Goal: Find contact information: Find contact information

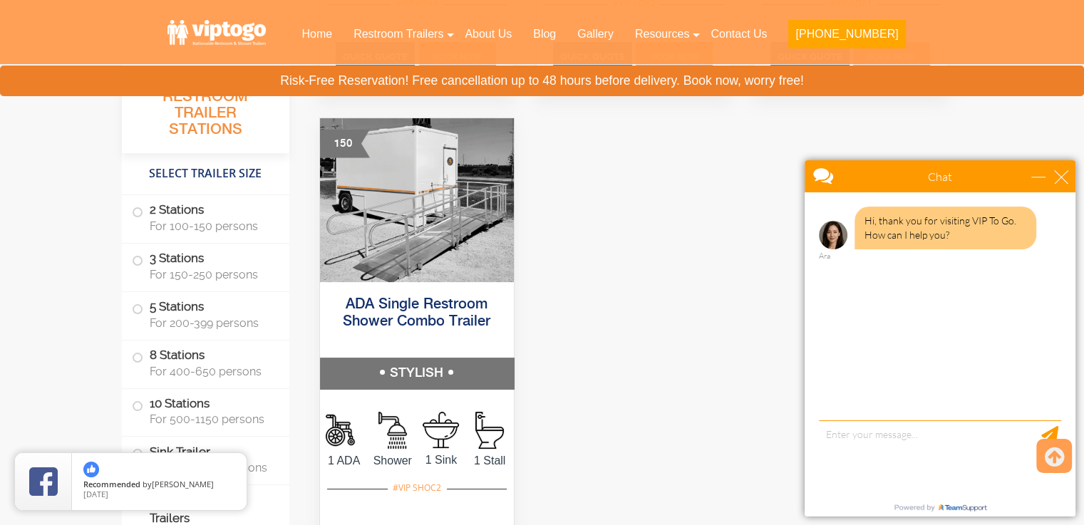
scroll to position [5537, 0]
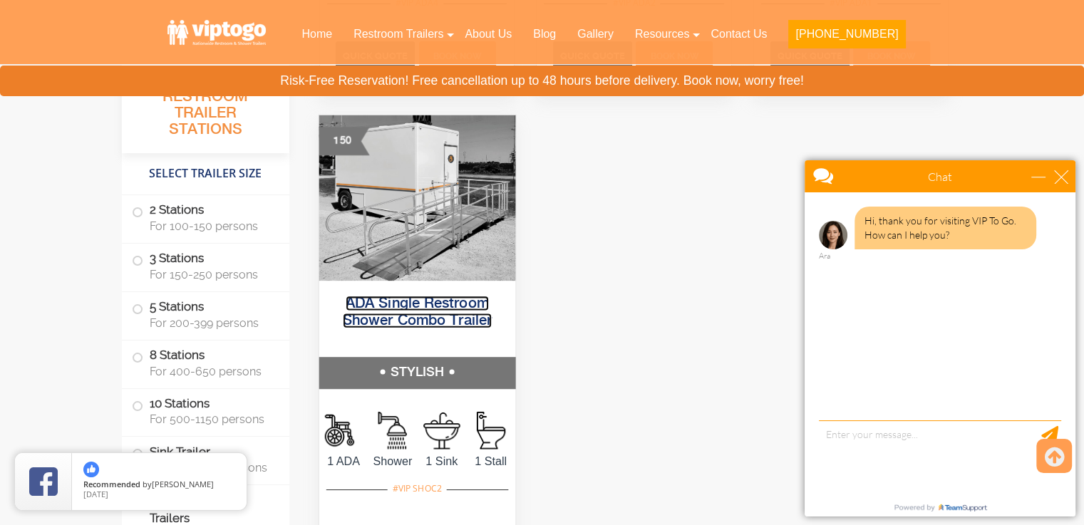
click at [457, 317] on link "ADA Single Restroom Shower Combo Trailer" at bounding box center [416, 312] width 149 height 32
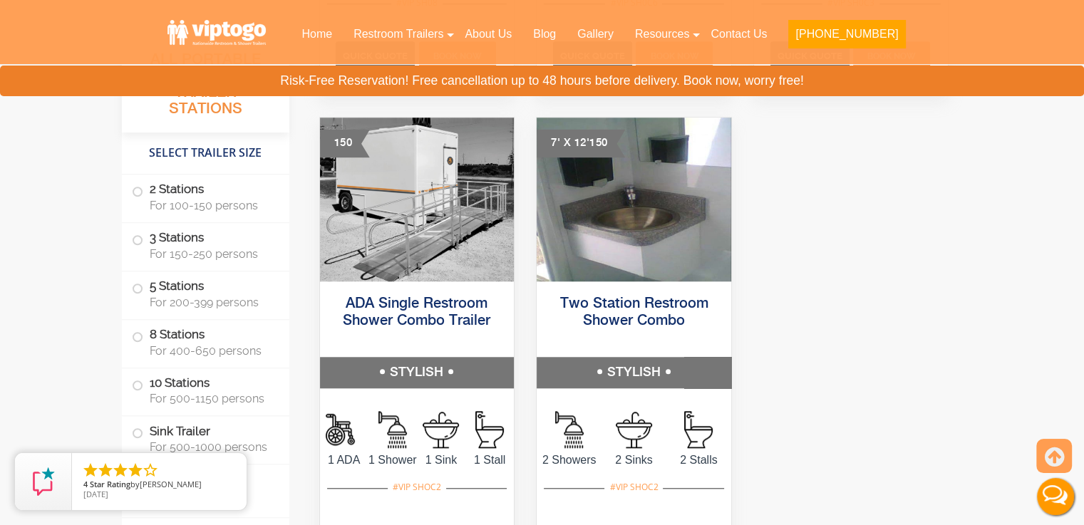
scroll to position [6655, 0]
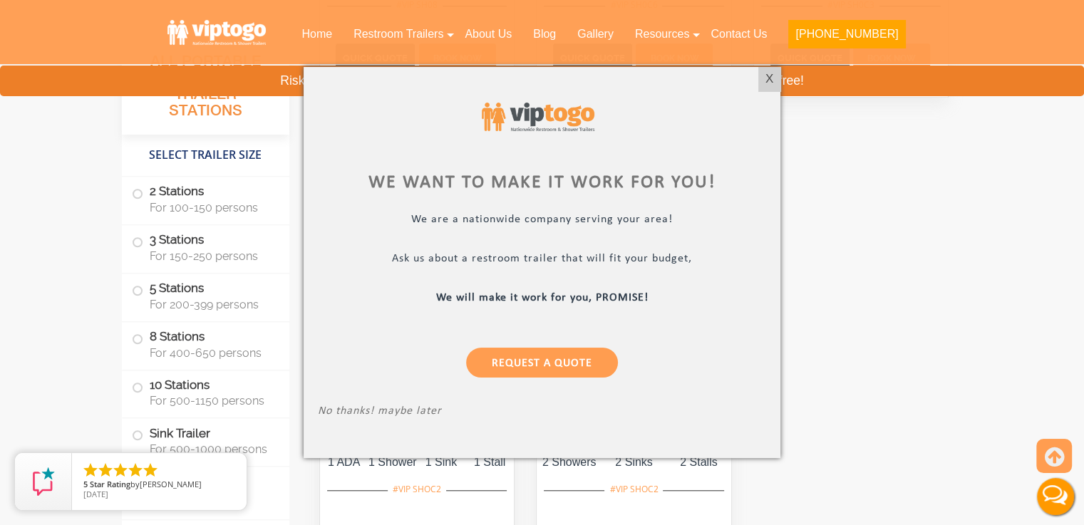
click at [350, 413] on p "No thanks! maybe later" at bounding box center [542, 413] width 448 height 16
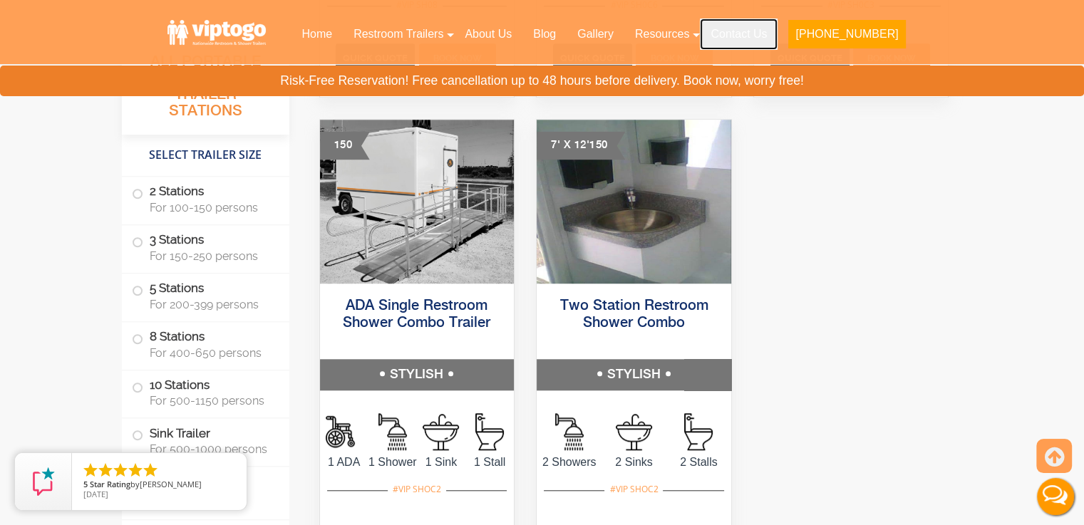
click at [777, 38] on link "Contact Us" at bounding box center [739, 34] width 78 height 31
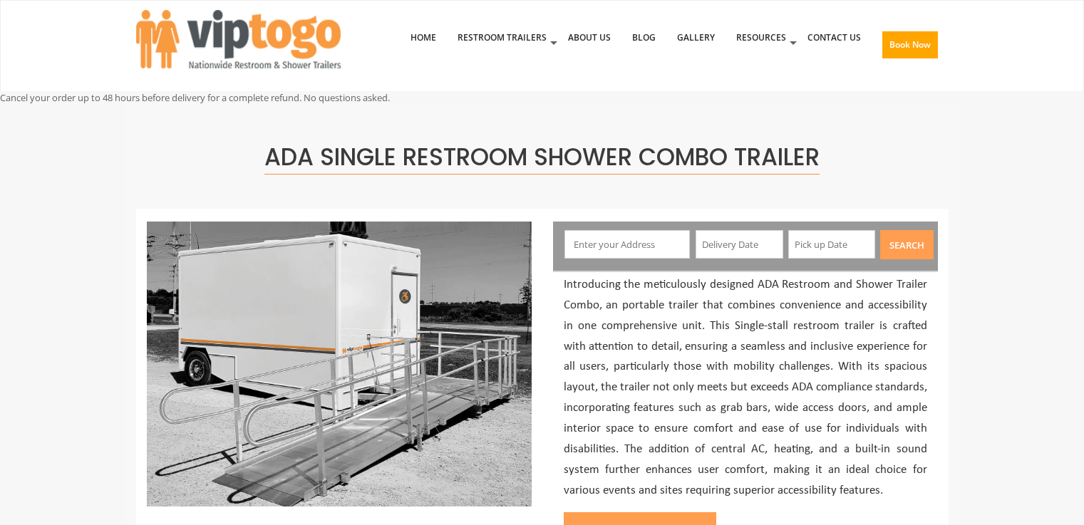
click at [457, 317] on img at bounding box center [339, 364] width 385 height 285
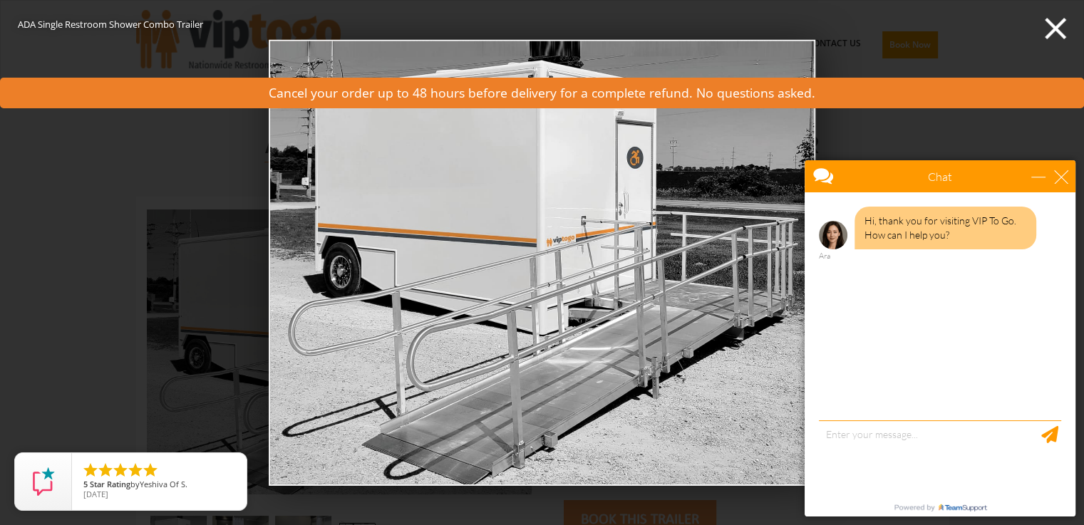
click at [99, 277] on div "ADA Single Restroom Shower Combo Trailer demo0" at bounding box center [542, 262] width 1084 height 525
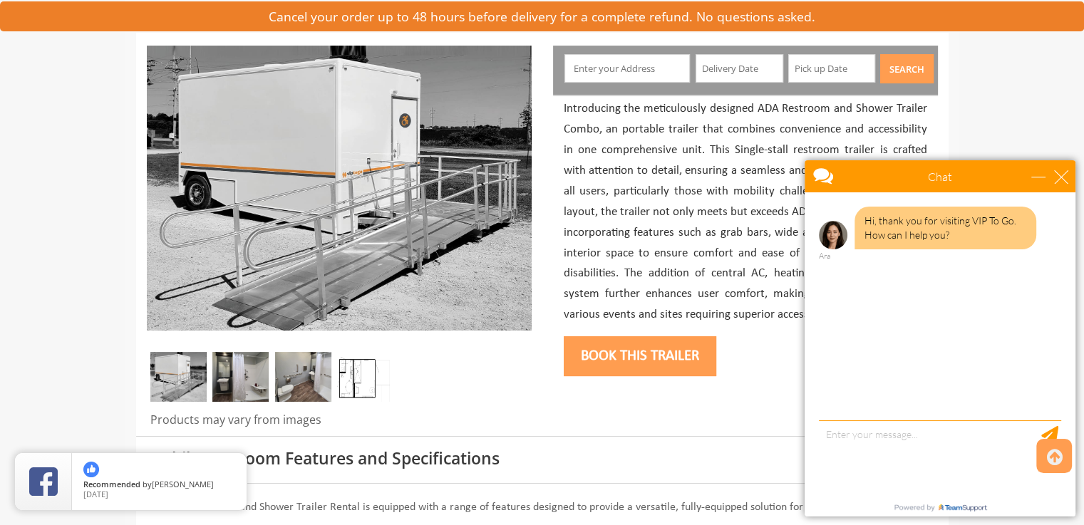
scroll to position [169, 0]
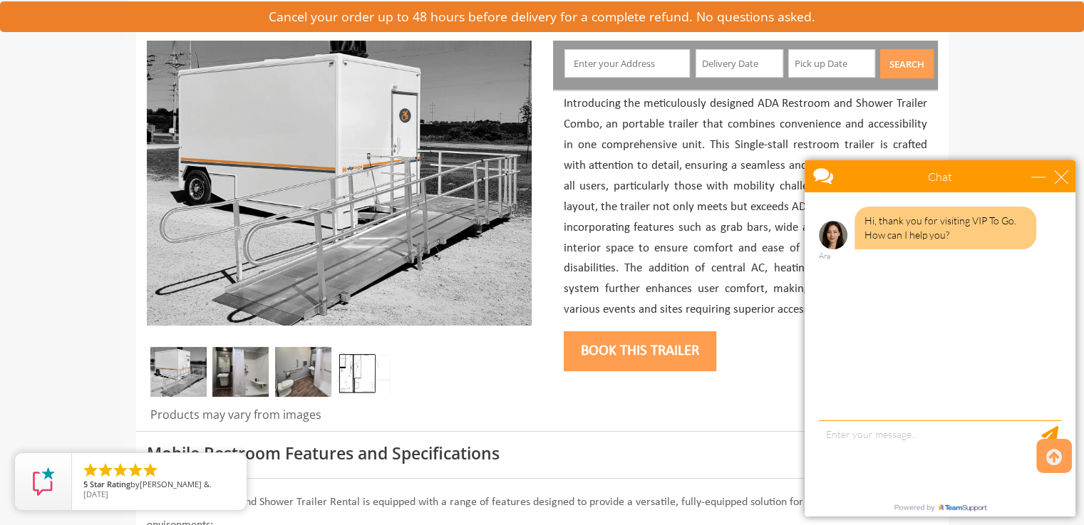
click at [316, 383] on img at bounding box center [303, 372] width 56 height 50
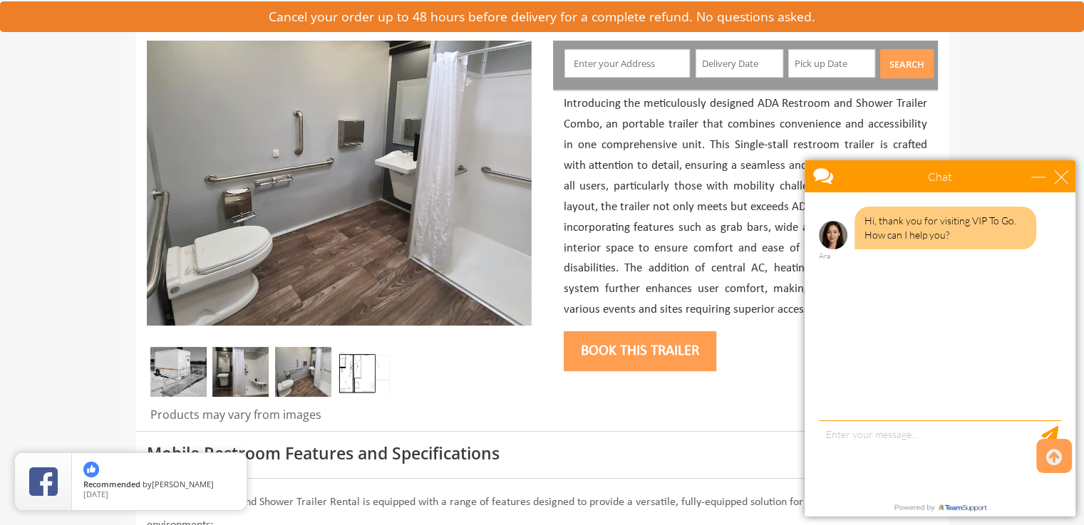
click at [248, 368] on img at bounding box center [240, 372] width 56 height 50
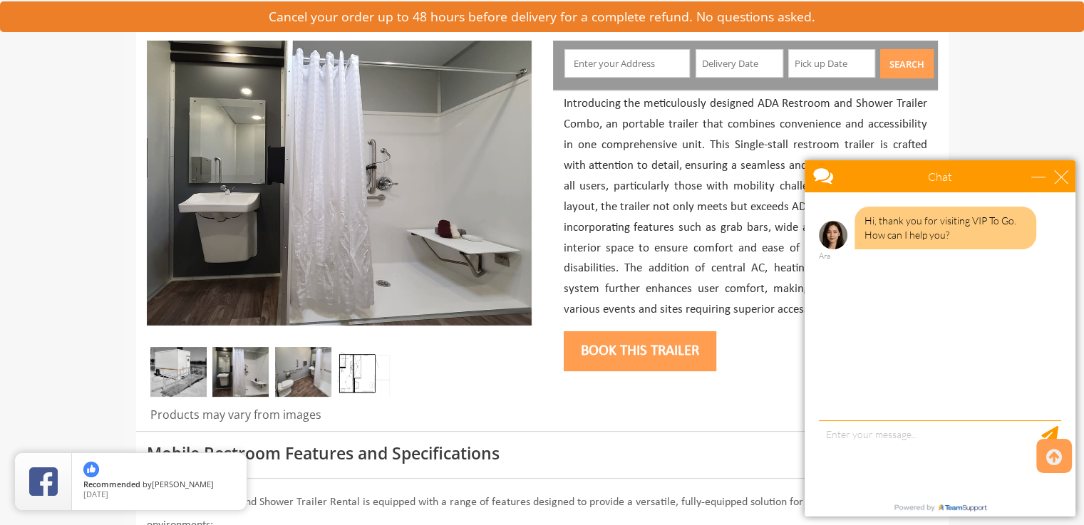
click at [182, 375] on img at bounding box center [178, 372] width 56 height 50
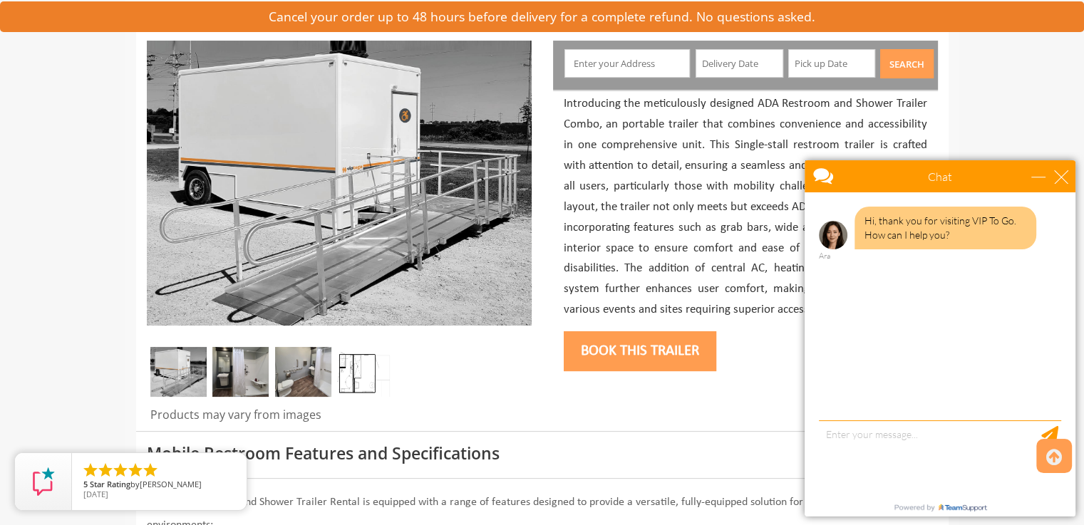
click at [326, 370] on img at bounding box center [303, 372] width 56 height 50
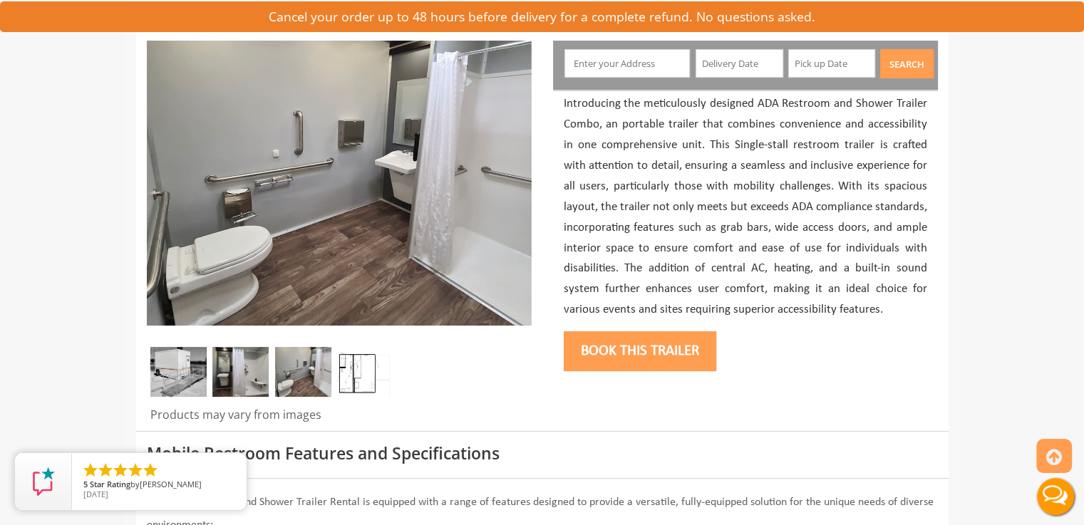
scroll to position [0, 0]
click at [361, 378] on img at bounding box center [365, 372] width 56 height 50
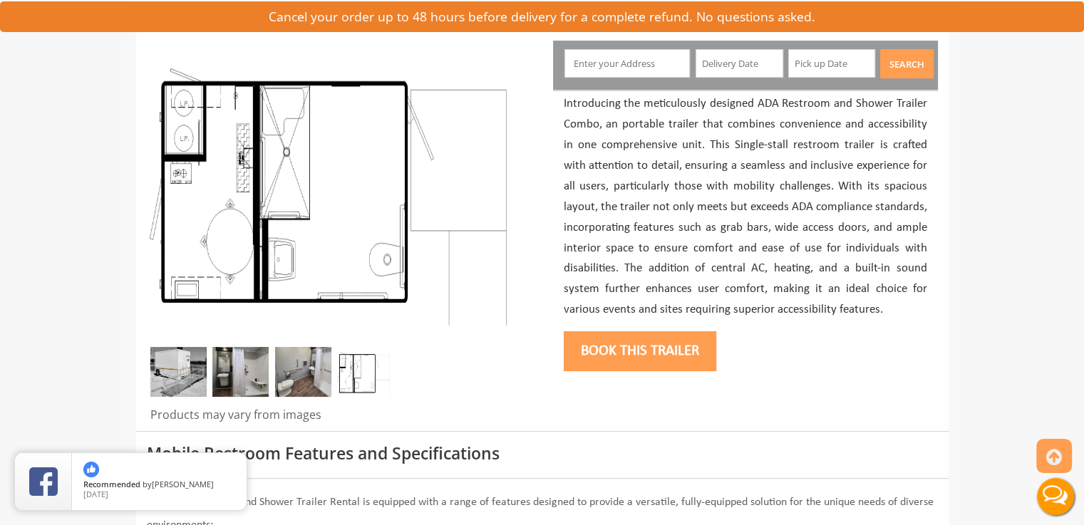
click at [232, 378] on img at bounding box center [240, 372] width 56 height 50
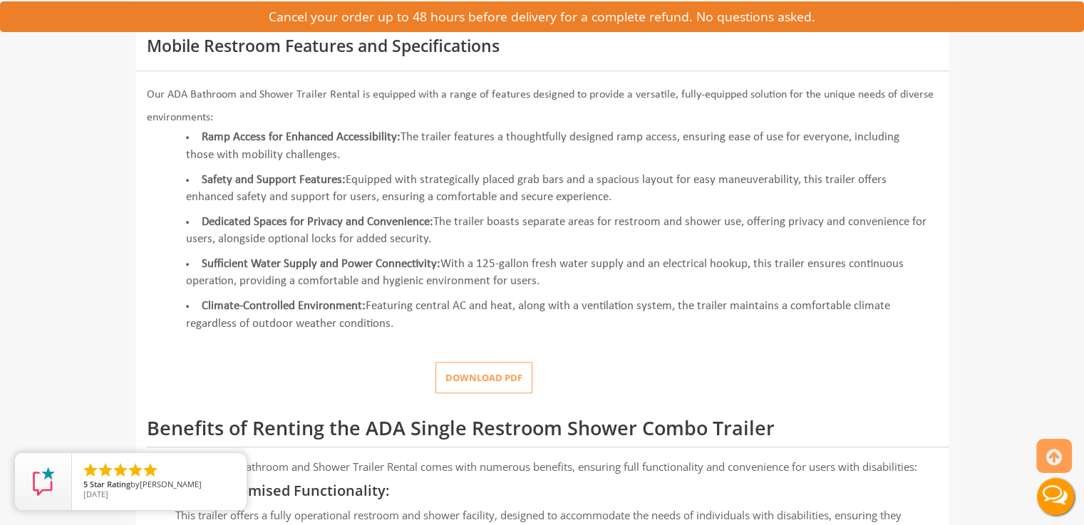
scroll to position [608, 0]
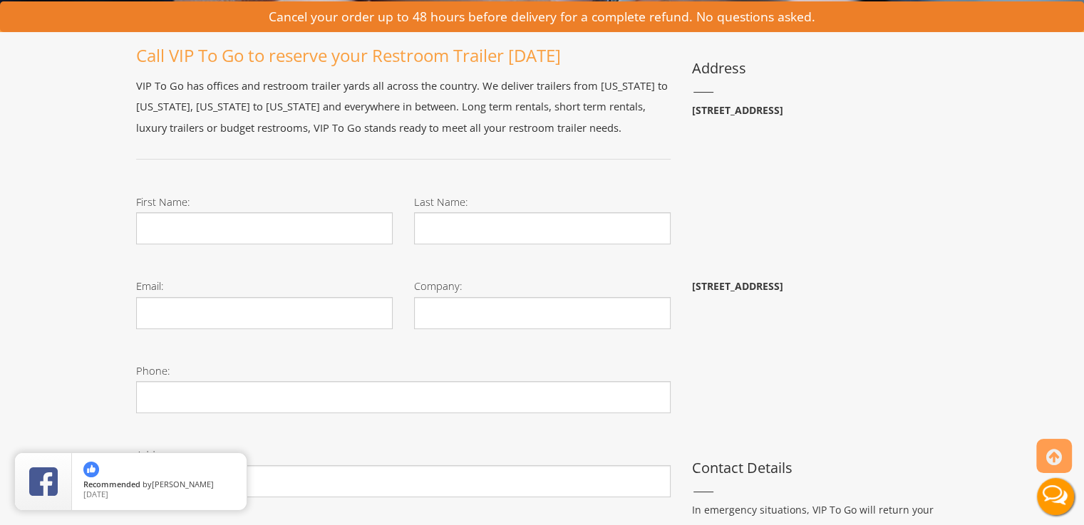
scroll to position [248, 0]
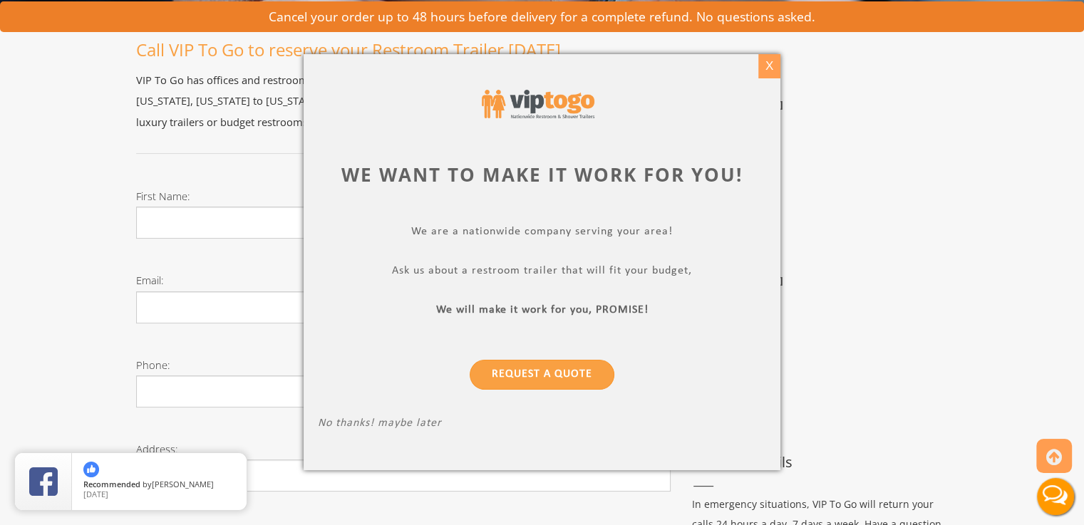
click at [765, 68] on div "X" at bounding box center [769, 66] width 22 height 24
